Goal: Use online tool/utility: Use online tool/utility

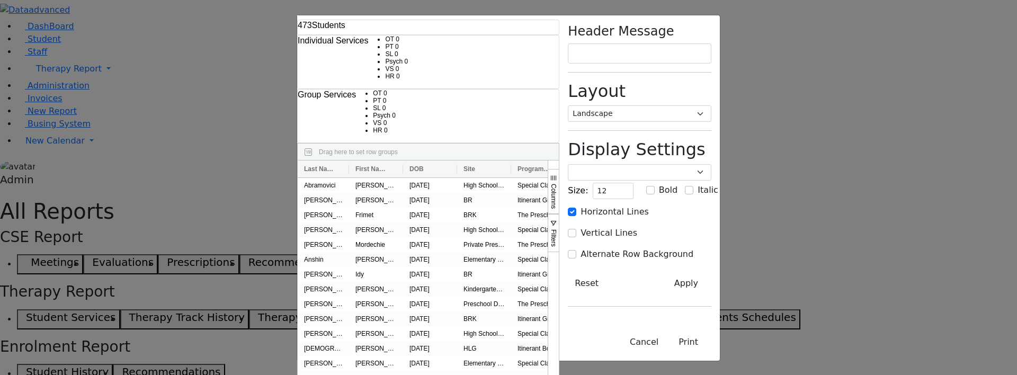
select select "landscape"
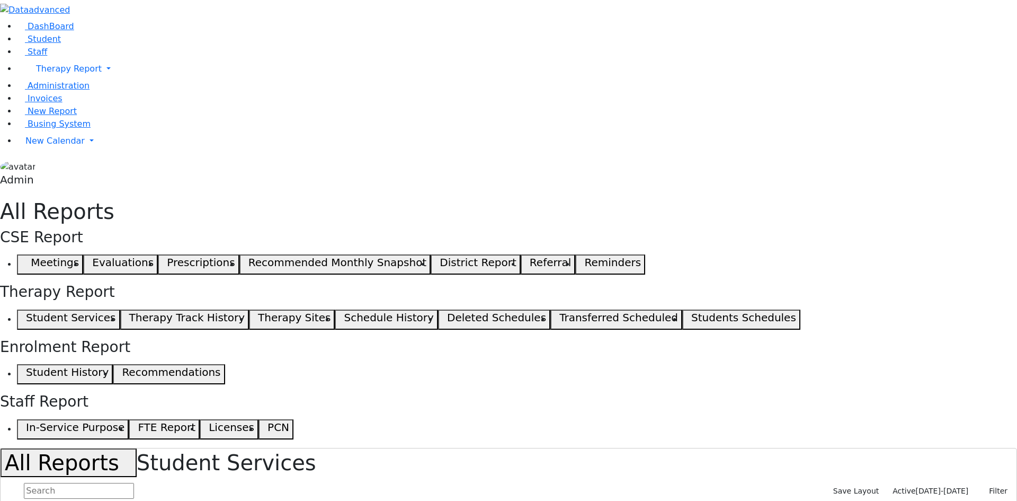
select select "landscape"
type input "12"
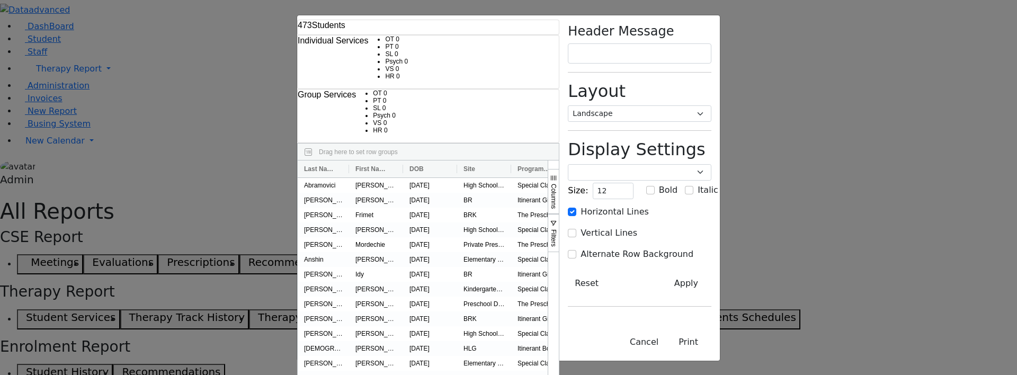
click at [909, 30] on div "473 Students Individual Services OT 0 PT 0 SL 0 Psych 0 VS 0 0" at bounding box center [508, 187] width 1017 height 375
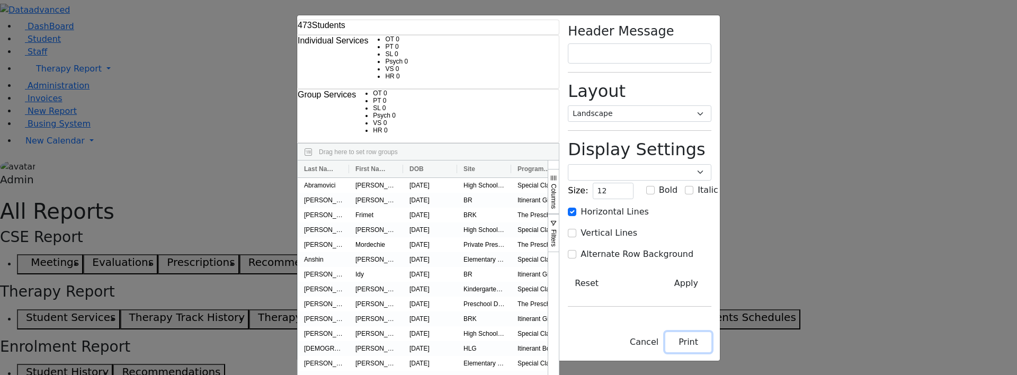
click at [711, 340] on button "Print" at bounding box center [688, 342] width 46 height 20
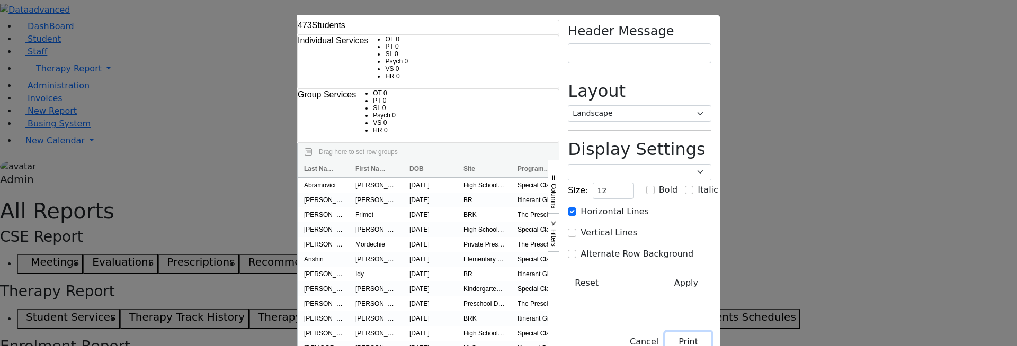
click at [711, 332] on button "Print" at bounding box center [688, 342] width 46 height 20
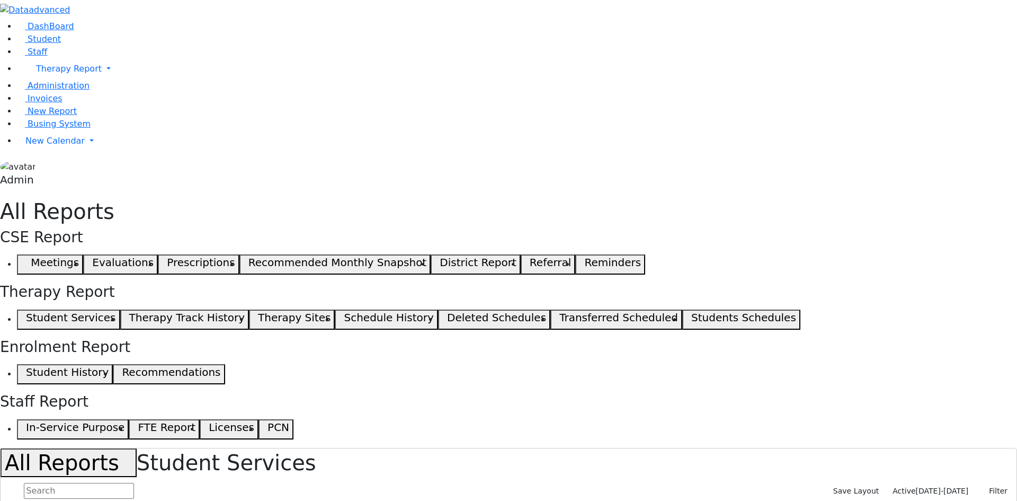
select select "landscape"
type input "12"
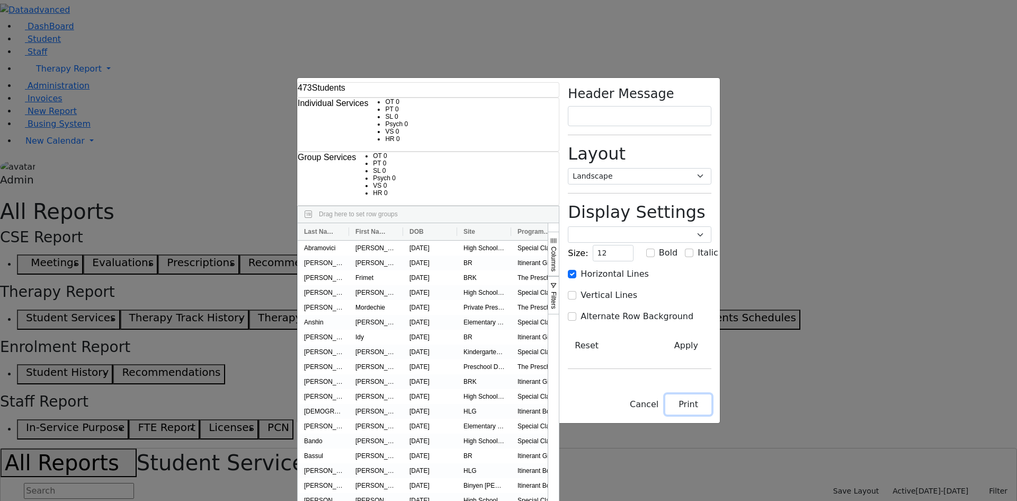
click at [711, 414] on button "Print" at bounding box center [688, 404] width 46 height 20
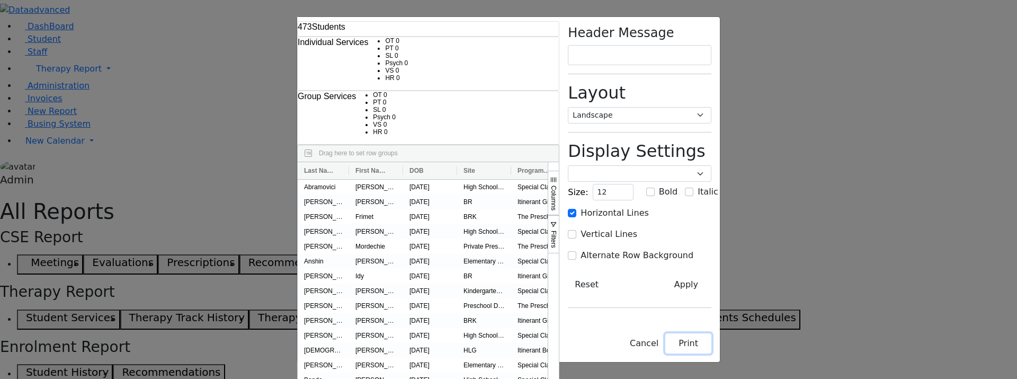
click at [711, 346] on button "Print" at bounding box center [688, 343] width 46 height 20
click at [711, 349] on button "Print" at bounding box center [688, 343] width 46 height 20
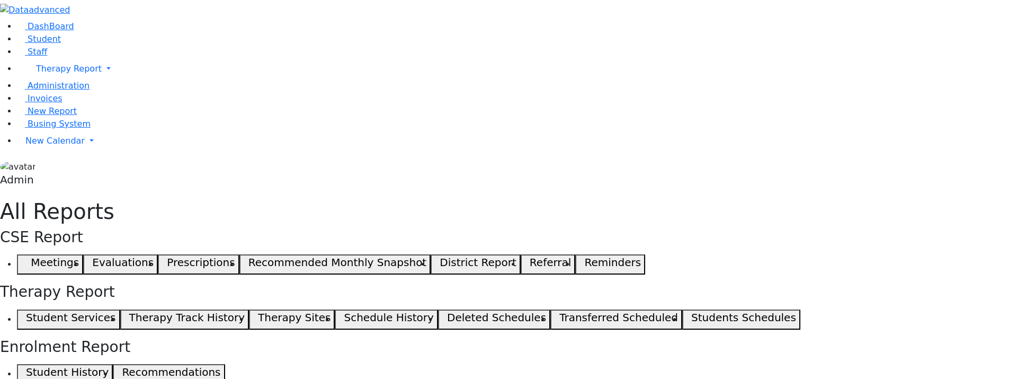
select select "landscape"
type input "12"
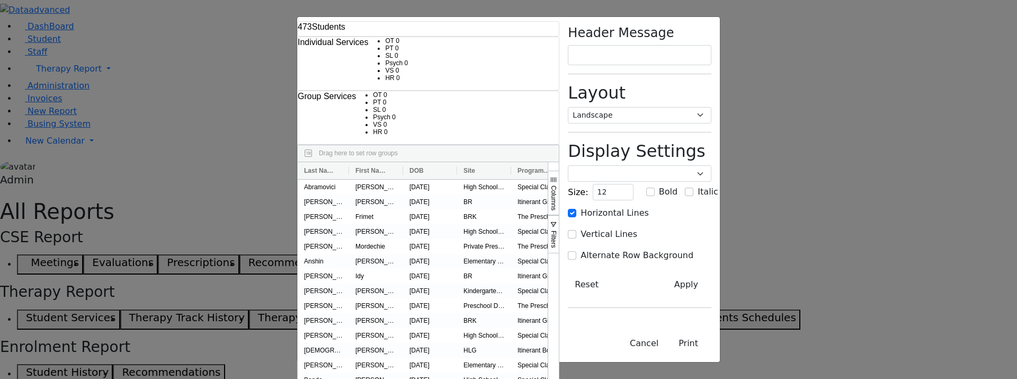
click at [862, 366] on div "473 Students Individual Services OT 0 PT 0 SL 0 Psych 0 VS 0 0" at bounding box center [508, 189] width 1017 height 379
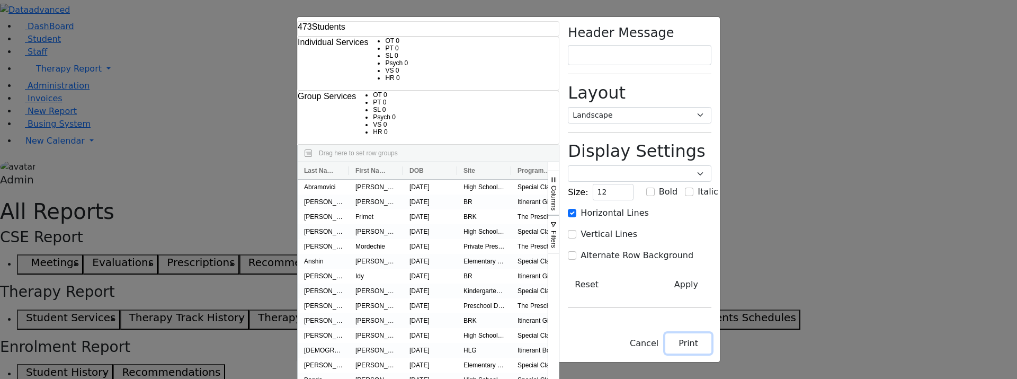
click at [711, 352] on button "Print" at bounding box center [688, 343] width 46 height 20
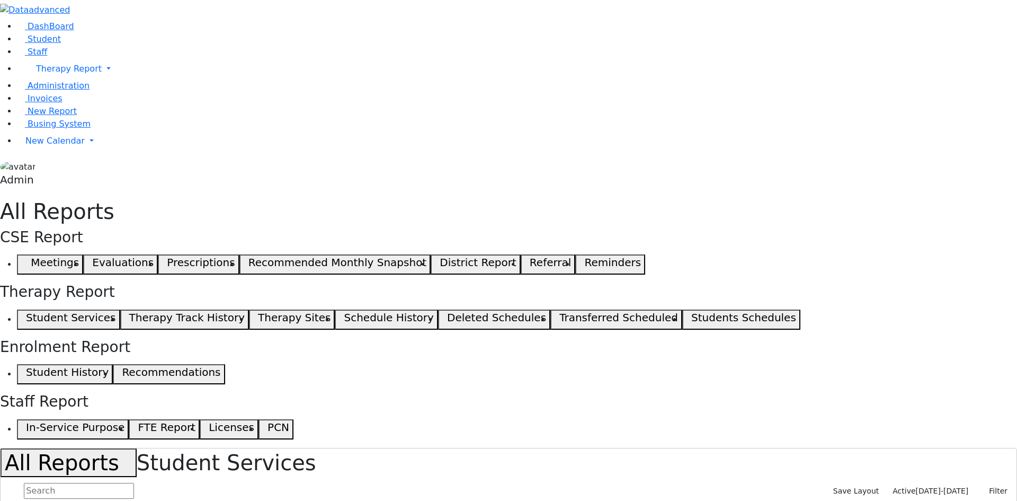
select select "landscape"
type input "12"
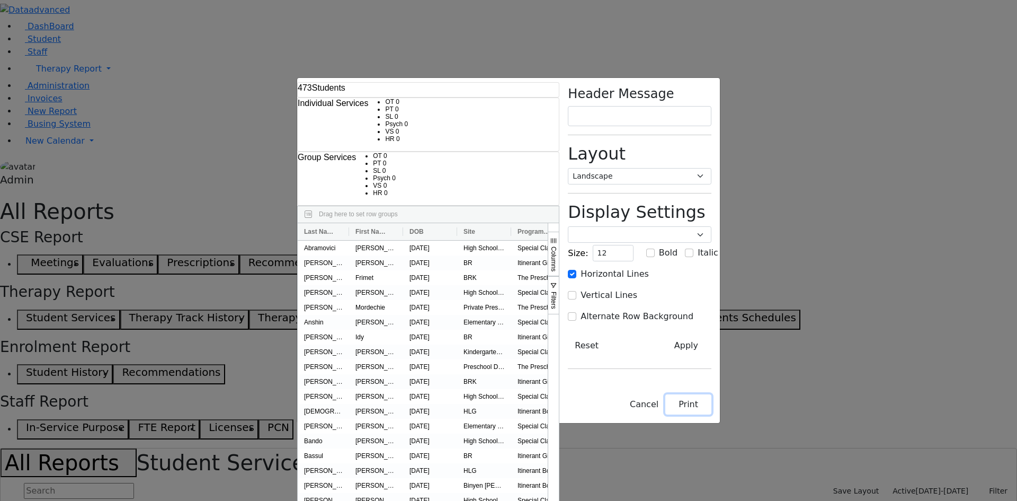
click at [711, 414] on button "Print" at bounding box center [688, 404] width 46 height 20
